Goal: Check status: Check status

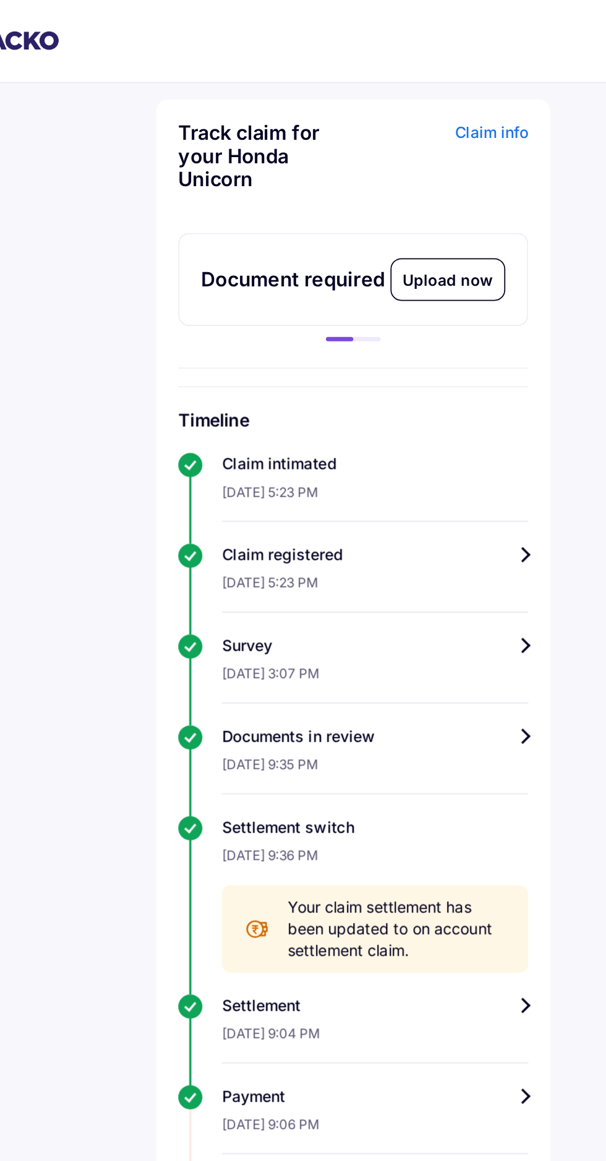
click at [385, 74] on div "Claim info" at bounding box center [354, 93] width 96 height 48
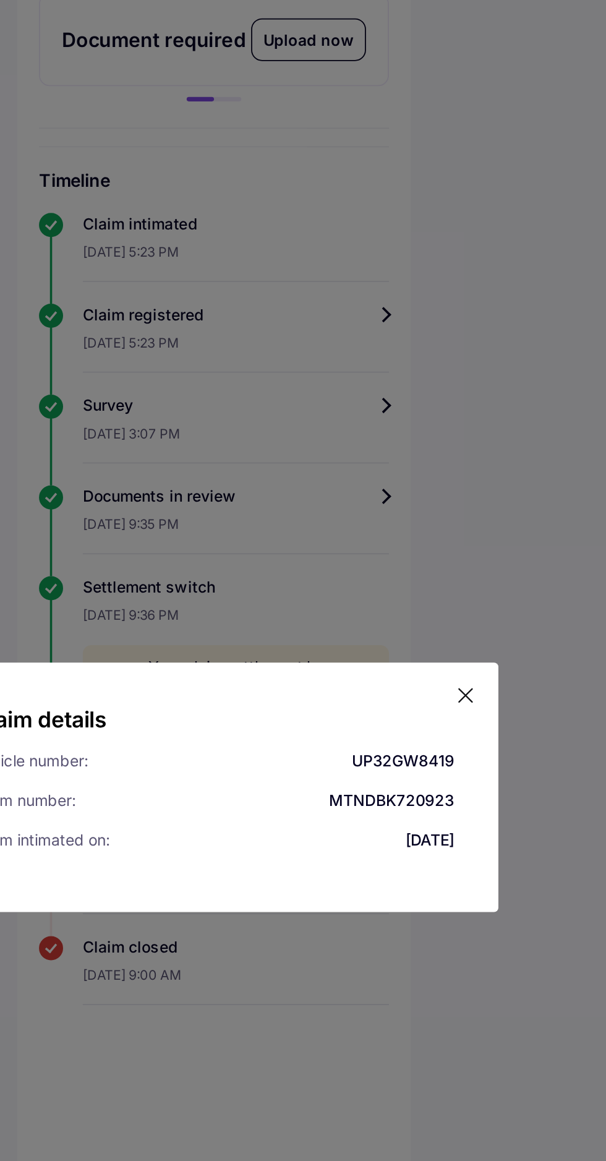
click at [448, 535] on icon at bounding box center [445, 529] width 12 height 12
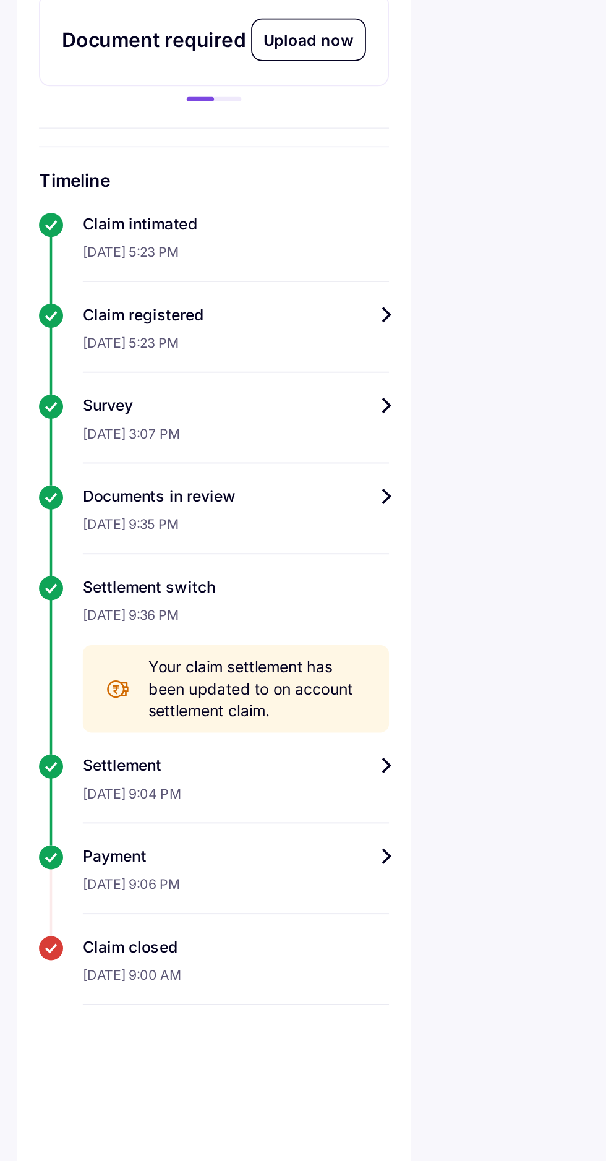
click at [334, 693] on div "[DATE] 9:00 AM" at bounding box center [315, 690] width 173 height 27
click at [346, 626] on div "Payment" at bounding box center [315, 620] width 173 height 12
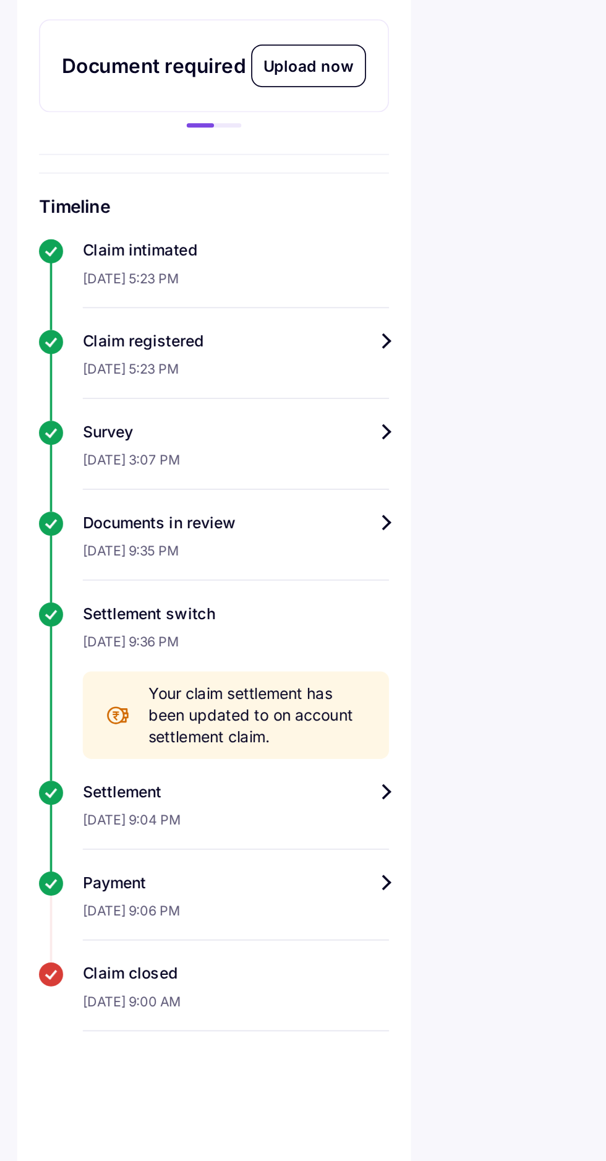
click at [269, 474] on div "Settlement switch" at bounding box center [315, 467] width 173 height 12
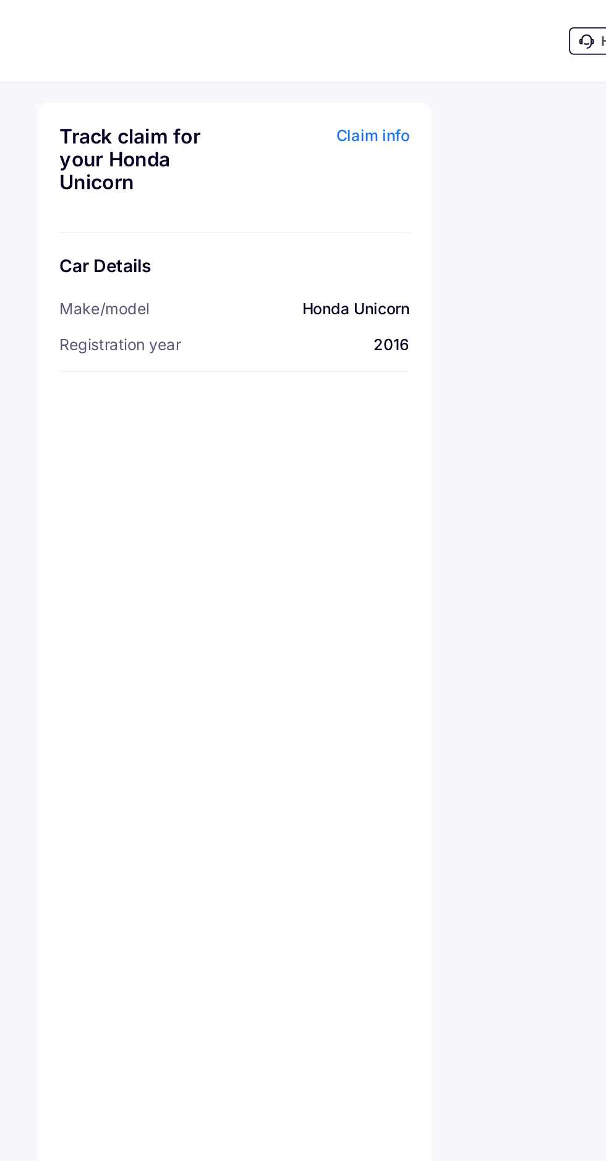
click at [375, 75] on div "Claim info" at bounding box center [354, 95] width 96 height 48
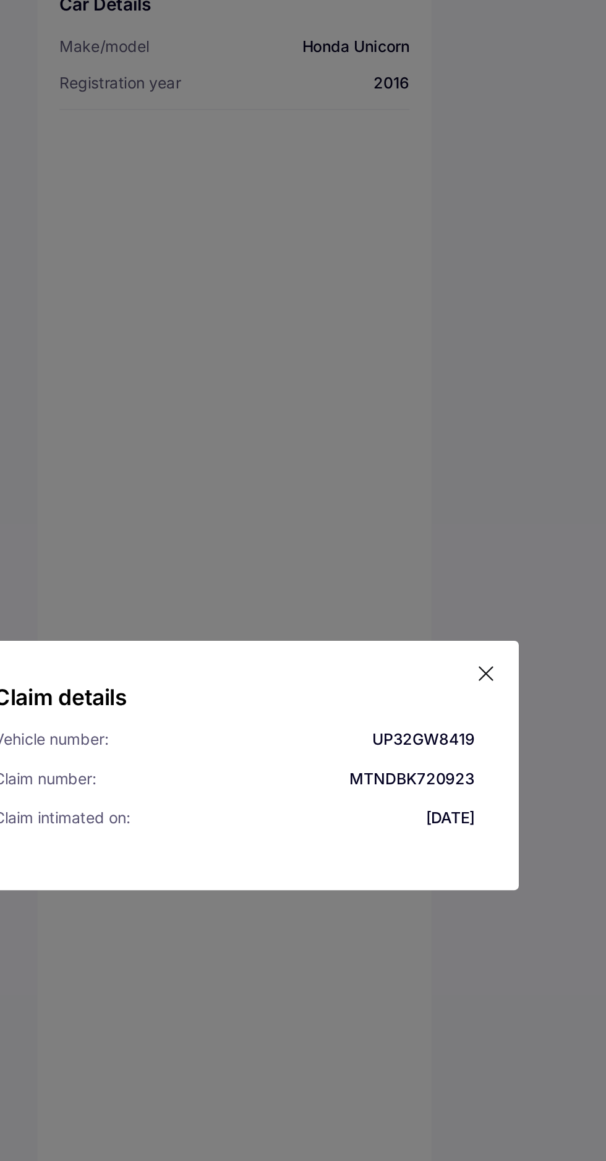
click at [446, 535] on icon at bounding box center [445, 529] width 12 height 12
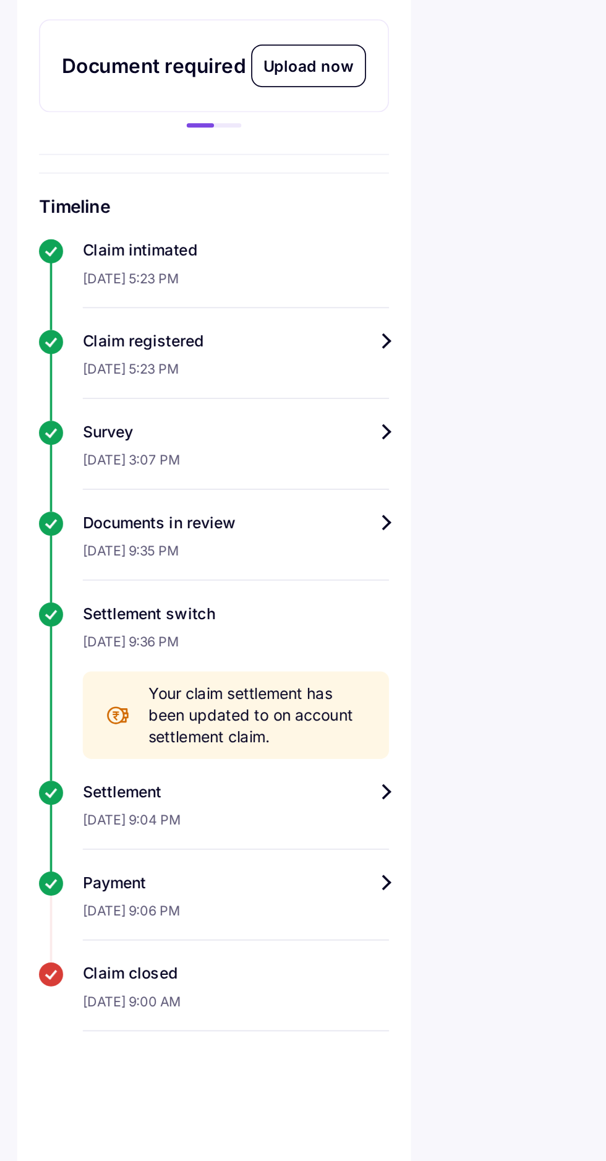
click at [268, 371] on div "Survey" at bounding box center [315, 365] width 173 height 12
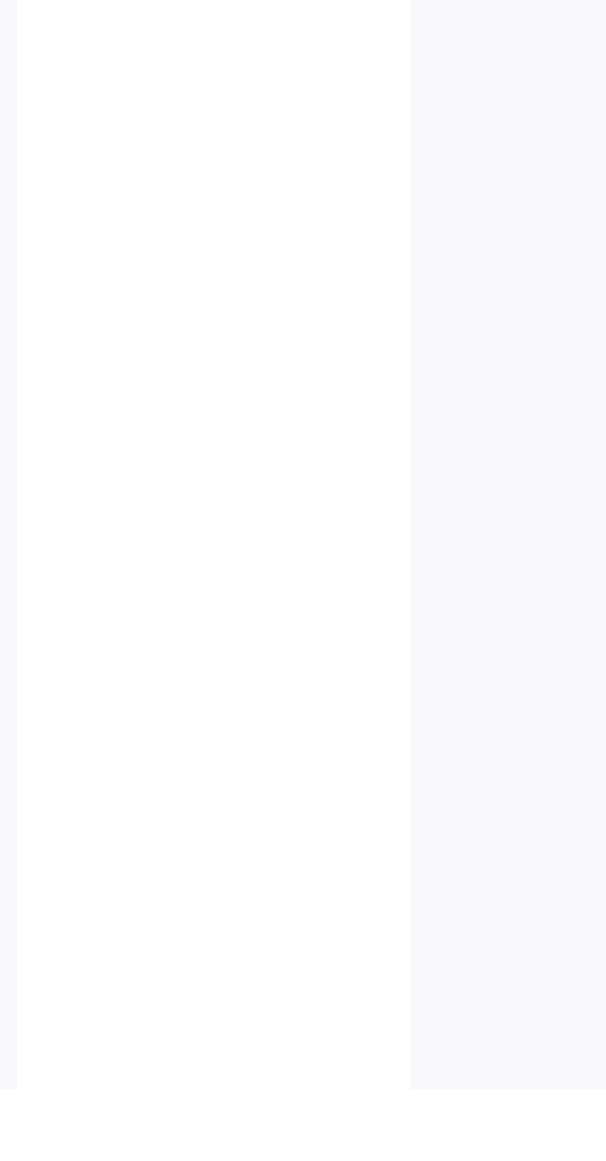
scroll to position [481, 0]
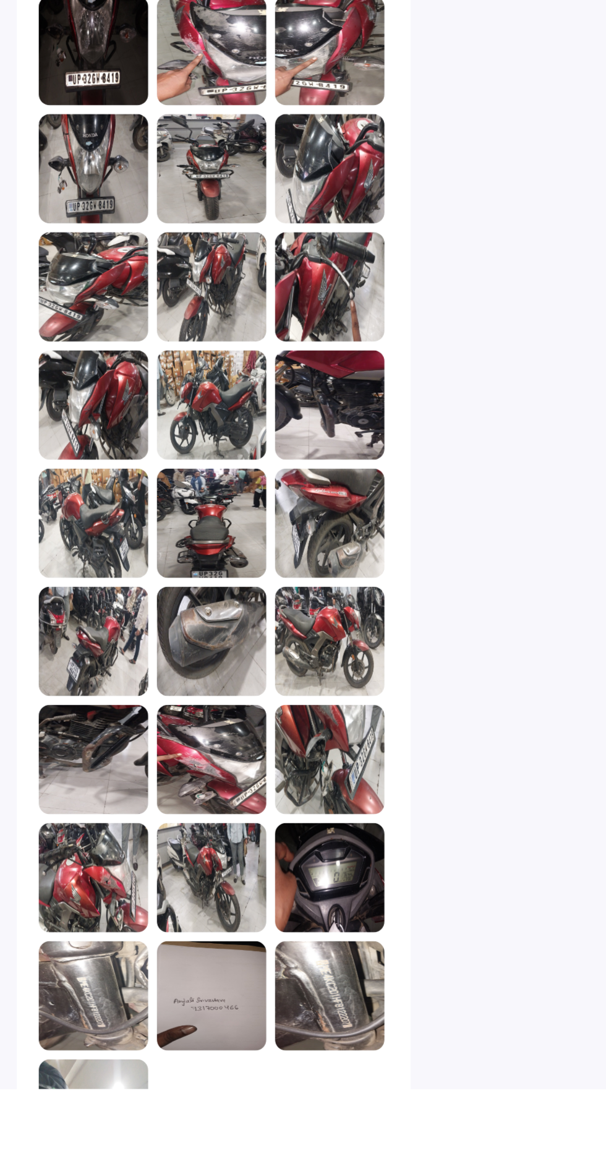
click at [307, 1139] on img at bounding box center [302, 1108] width 62 height 62
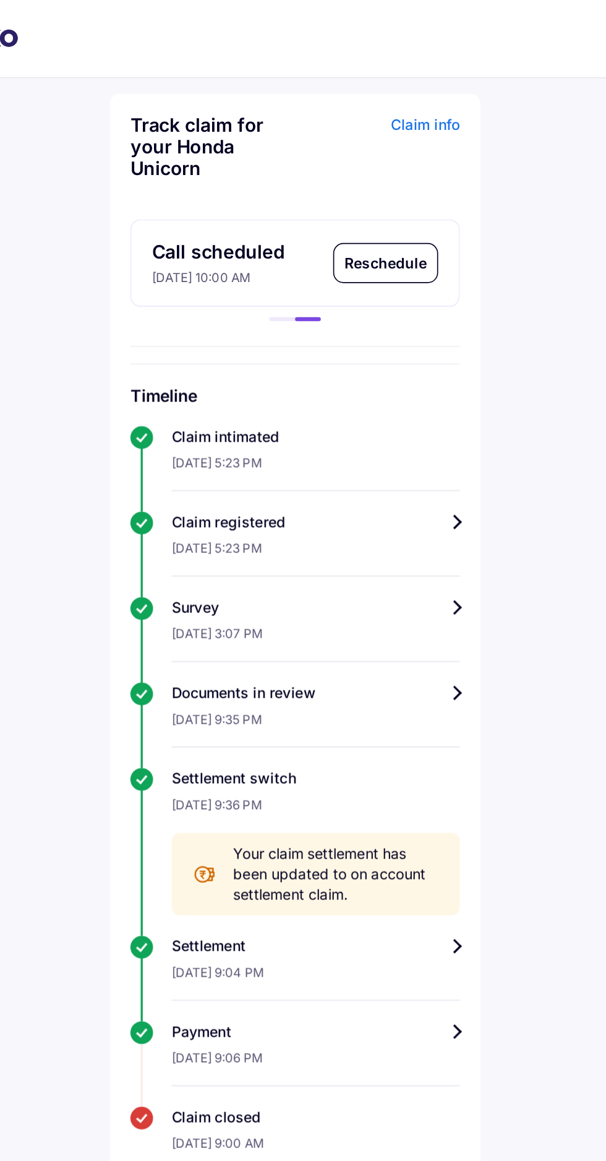
click at [399, 368] on div "Survey" at bounding box center [315, 365] width 173 height 12
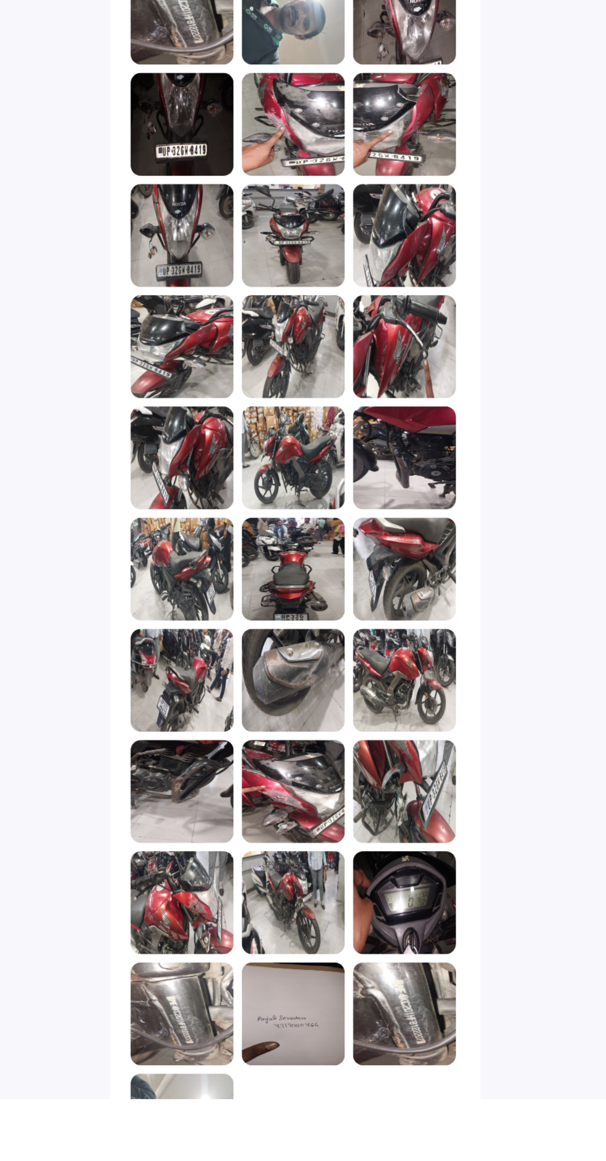
scroll to position [481, 0]
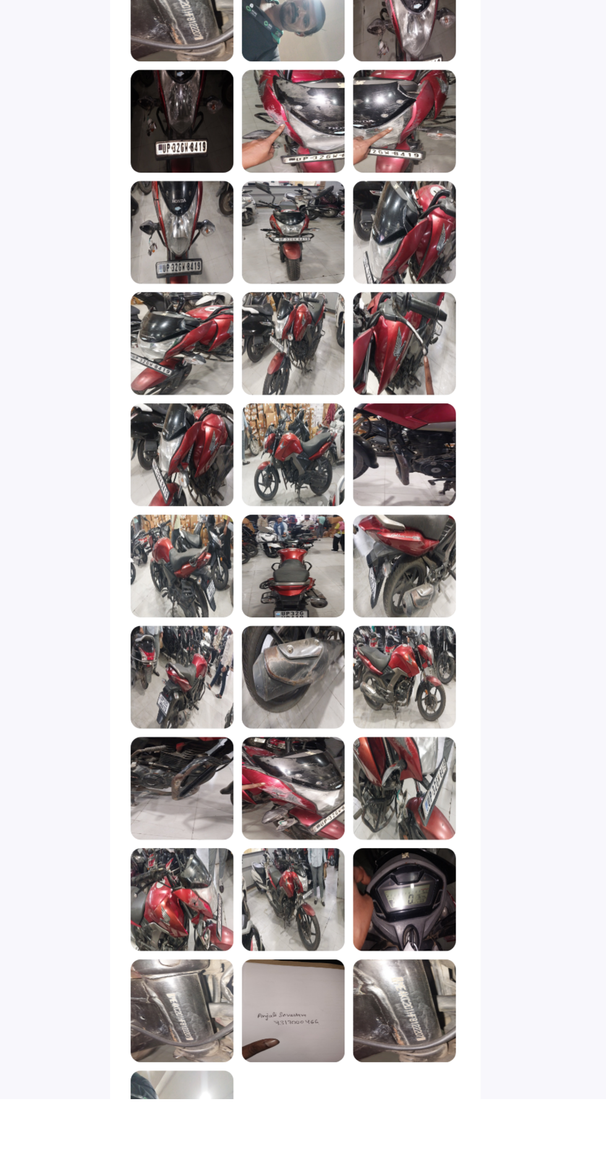
click at [375, 1072] on img at bounding box center [369, 1042] width 62 height 62
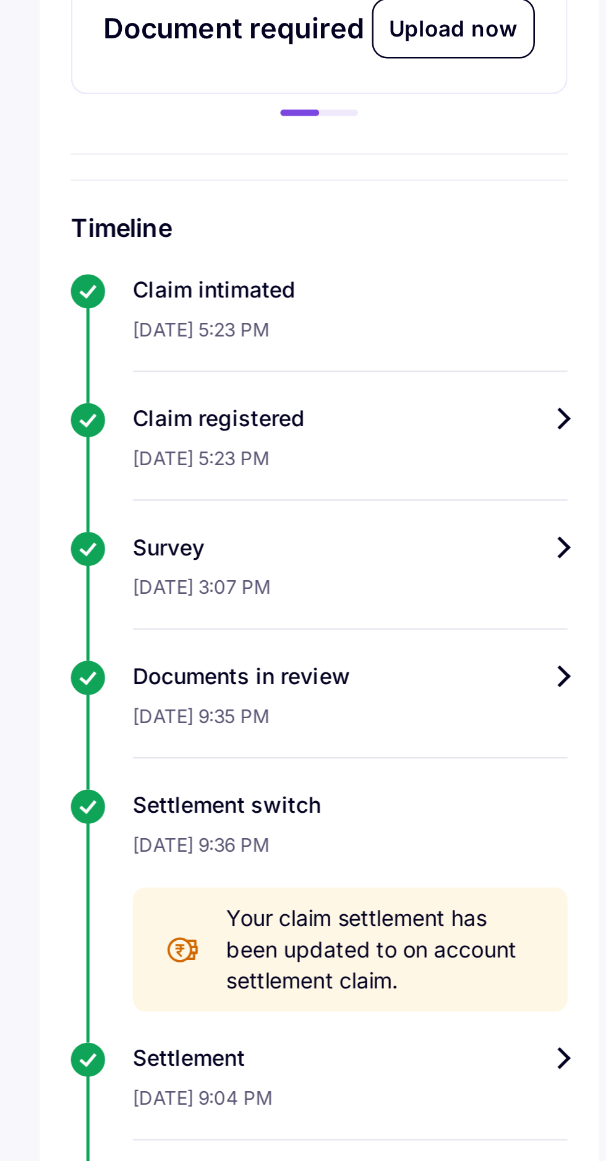
click at [401, 422] on div "Documents in review" at bounding box center [315, 416] width 173 height 12
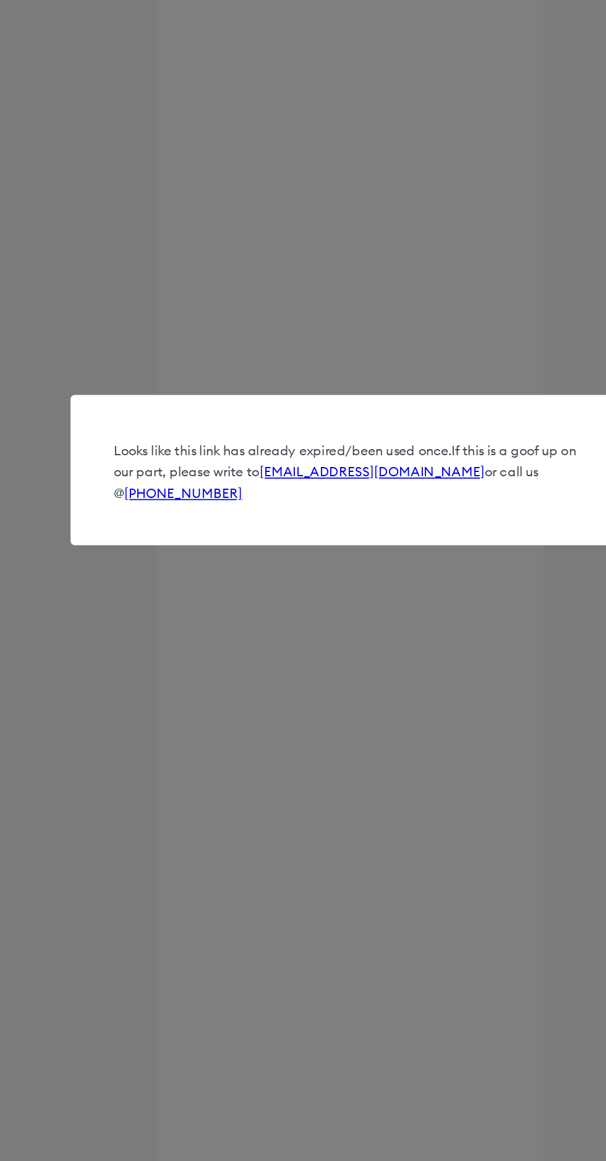
scroll to position [93, 0]
